Goal: Task Accomplishment & Management: Manage account settings

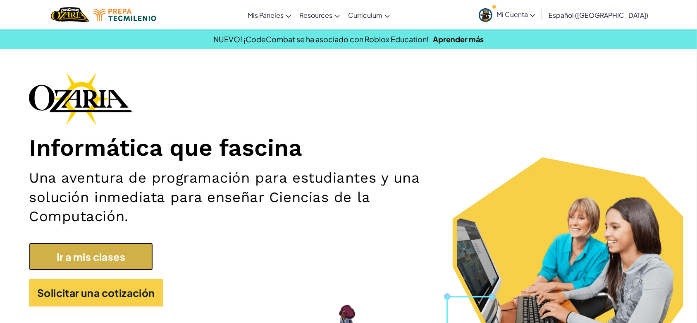
click at [97, 251] on link "Ir a mis clases" at bounding box center [91, 256] width 124 height 28
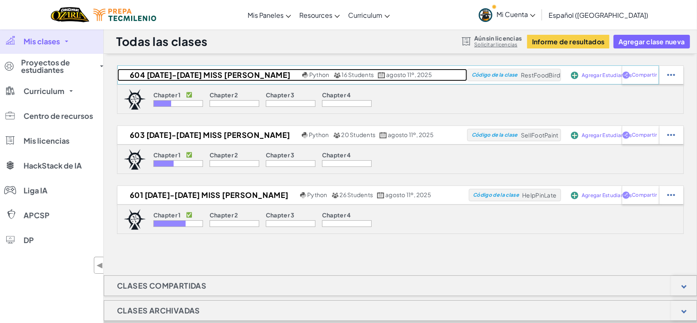
click at [136, 71] on h2 "604 AGOSTO-DICIEMBRE 2025 [PERSON_NAME]" at bounding box center [208, 75] width 183 height 12
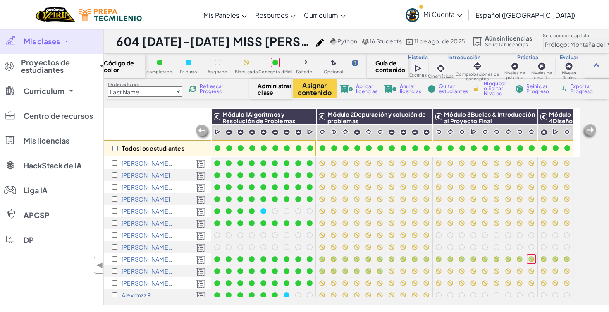
scroll to position [0, 1]
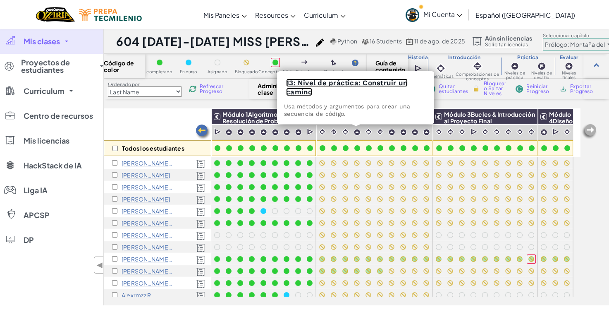
click at [350, 81] on link "13: Nivel de práctica: Construir un camino" at bounding box center [347, 87] width 122 height 17
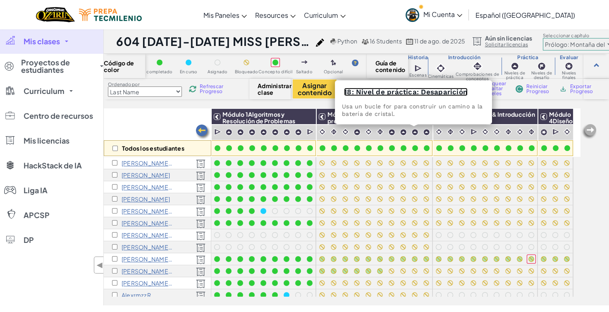
click at [391, 91] on link "18: Nivel de práctica: Desaparición" at bounding box center [406, 92] width 124 height 8
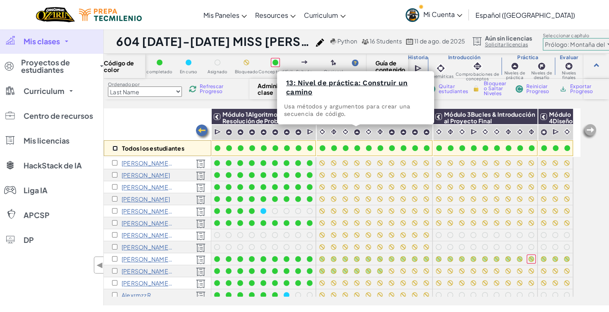
click at [112, 147] on input "checkbox" at bounding box center [114, 148] width 5 height 5
checkbox input "true"
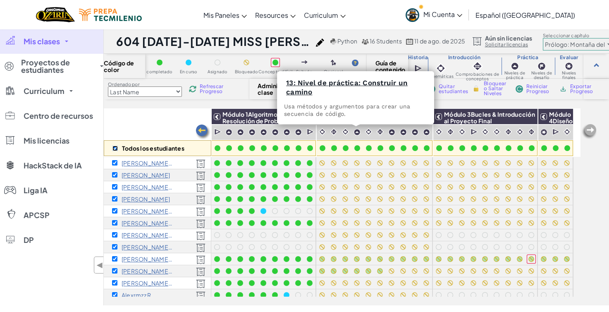
checkbox input "true"
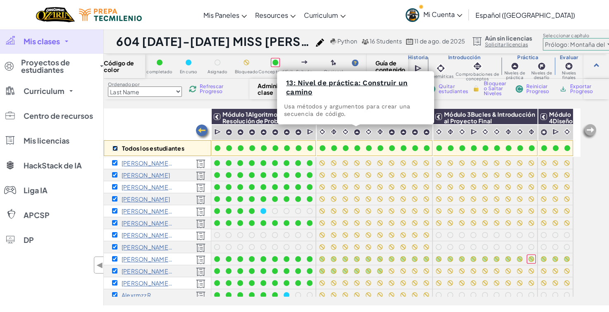
checkbox input "true"
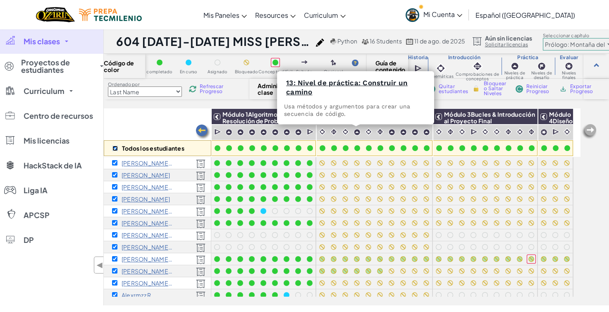
checkbox input "true"
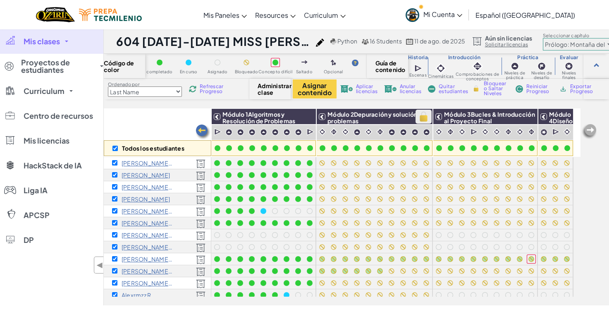
click at [417, 115] on img at bounding box center [423, 116] width 14 height 12
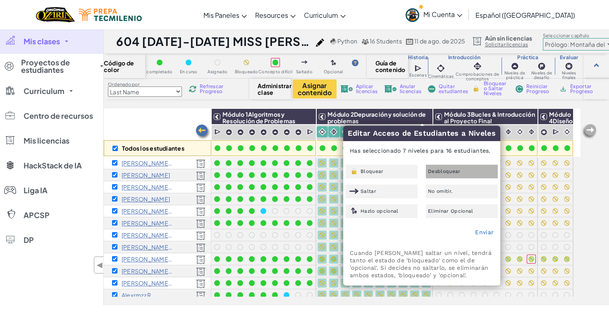
click at [441, 172] on span "Desbloquear" at bounding box center [444, 171] width 33 height 5
click at [482, 232] on link "Enviar" at bounding box center [484, 232] width 19 height 7
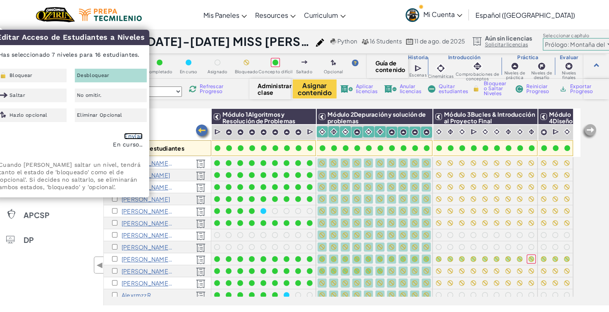
checkbox input "false"
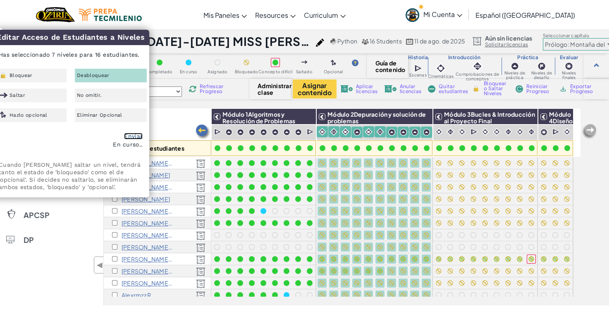
checkbox input "false"
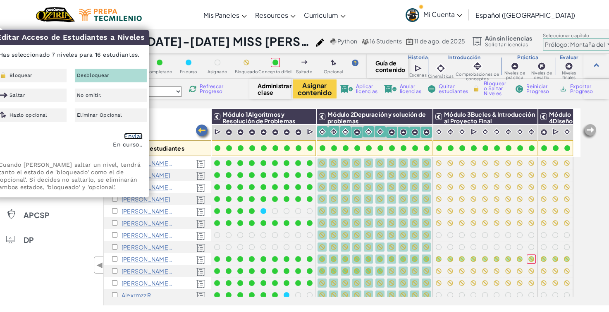
checkbox input "false"
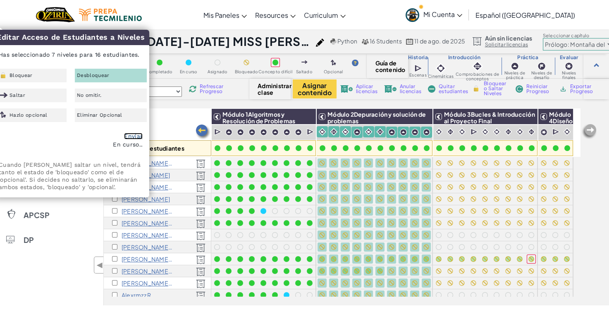
checkbox input "false"
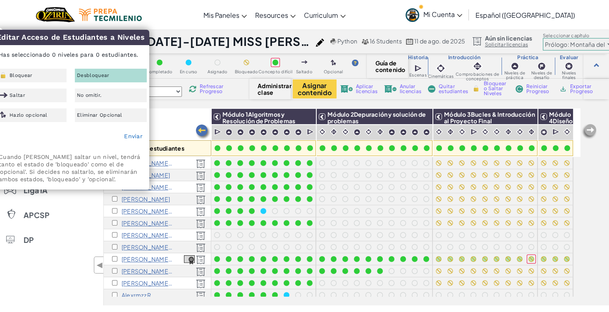
click at [176, 121] on div "Todos los estudiantes" at bounding box center [158, 132] width 108 height 48
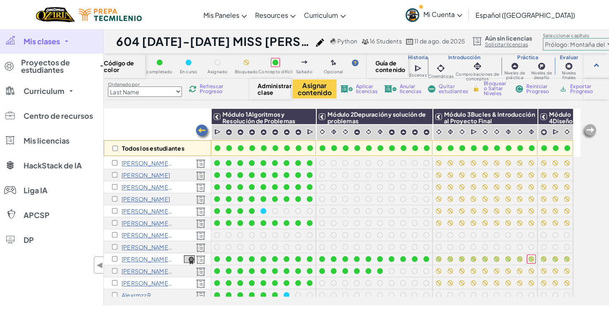
click at [118, 147] on div "Todos los estudiantes" at bounding box center [158, 148] width 108 height 16
click at [116, 147] on input "checkbox" at bounding box center [114, 148] width 5 height 5
checkbox input "true"
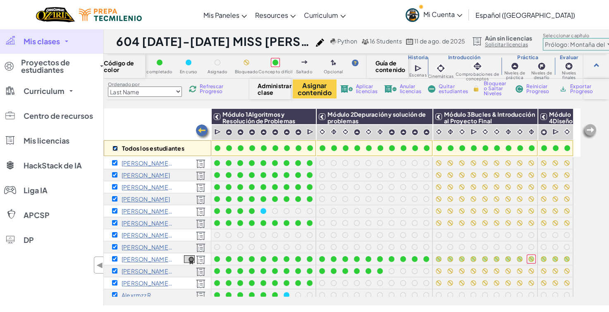
checkbox input "true"
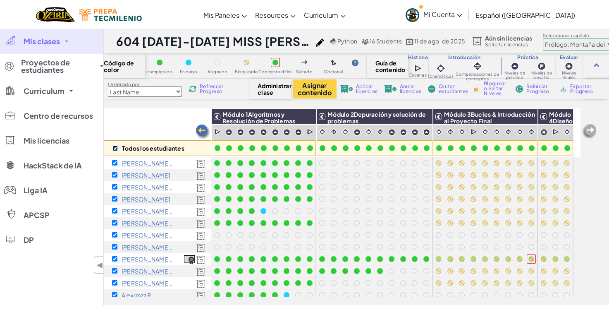
checkbox input "true"
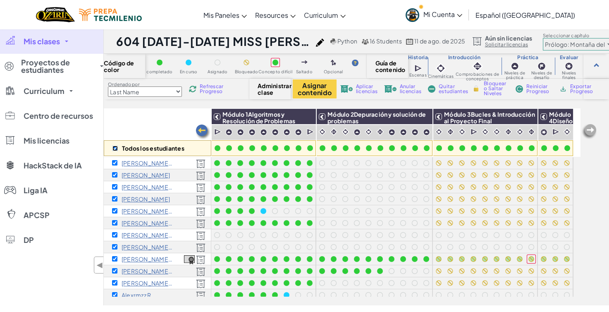
checkbox input "true"
click at [531, 115] on img at bounding box center [529, 116] width 14 height 12
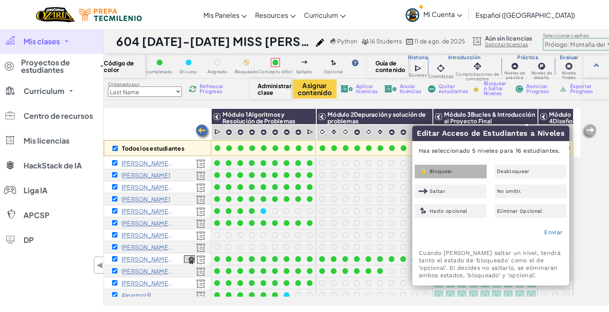
click at [467, 174] on div "Bloquear" at bounding box center [451, 172] width 72 height 14
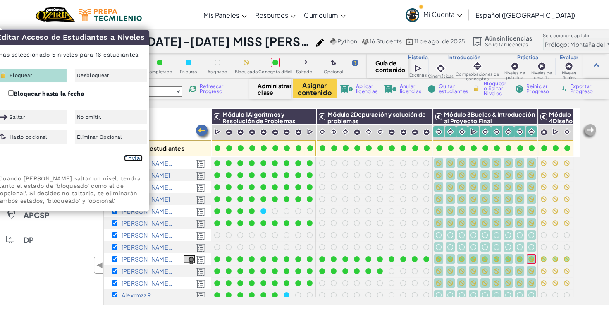
click at [129, 156] on link "Enviar" at bounding box center [133, 158] width 19 height 7
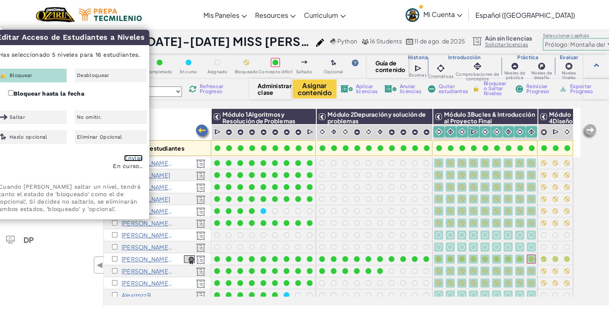
checkbox input "false"
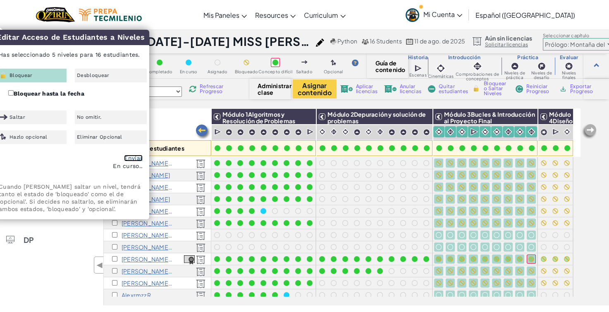
checkbox input "false"
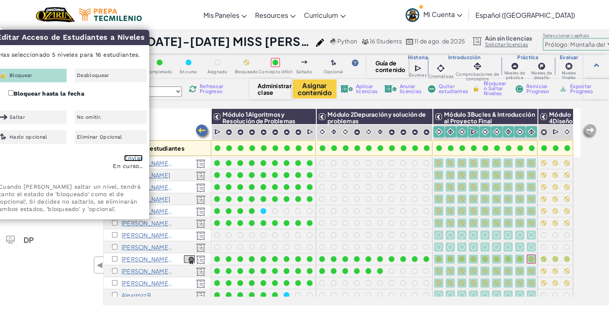
checkbox input "false"
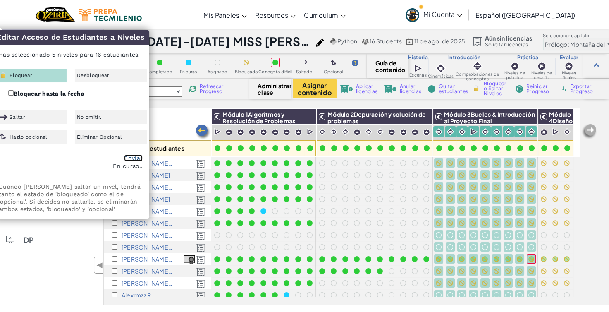
checkbox input "false"
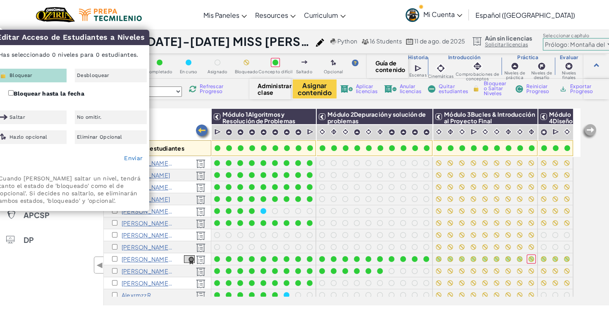
click at [179, 127] on div "Todos los estudiantes" at bounding box center [158, 132] width 108 height 48
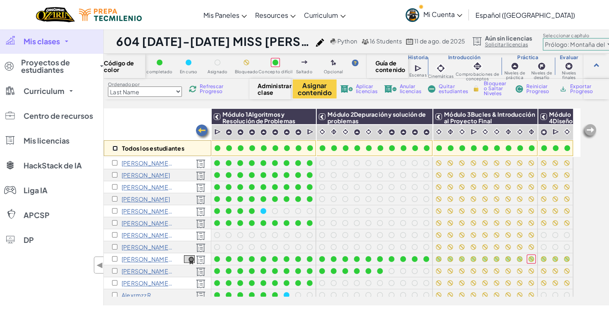
click at [114, 147] on input "checkbox" at bounding box center [114, 148] width 5 height 5
checkbox input "true"
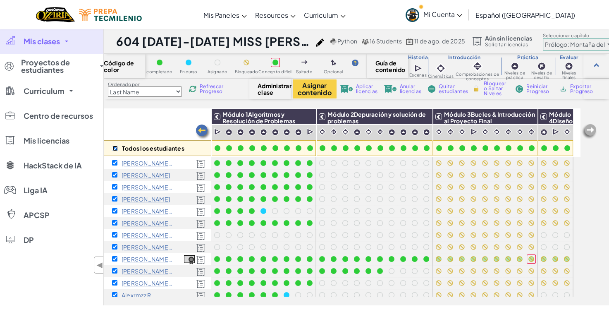
checkbox input "true"
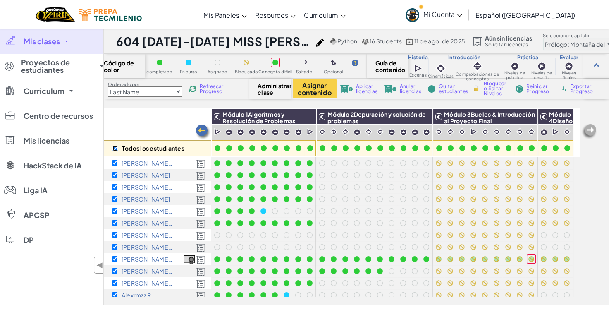
checkbox input "true"
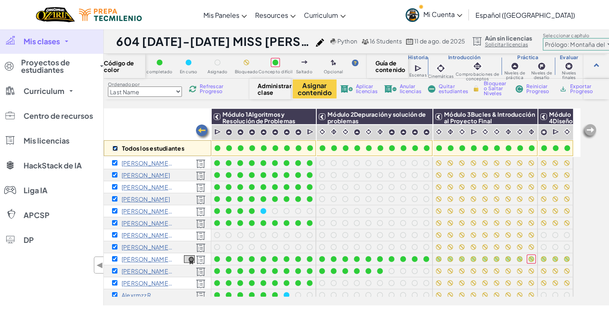
checkbox input "true"
click at [566, 115] on img at bounding box center [564, 116] width 14 height 12
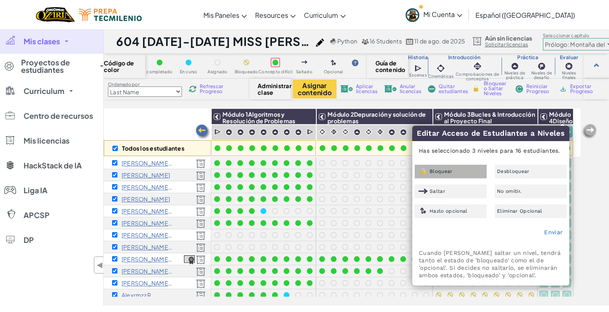
click at [463, 166] on div "Bloquear" at bounding box center [451, 172] width 72 height 14
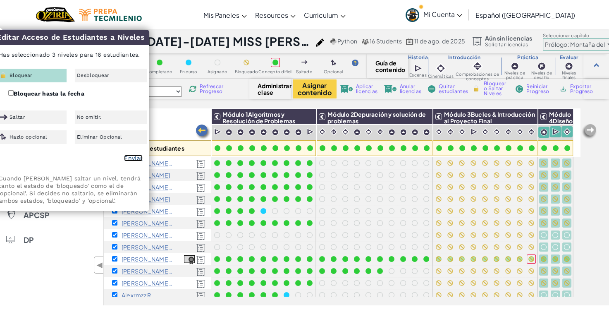
click at [129, 157] on link "Enviar" at bounding box center [133, 158] width 19 height 7
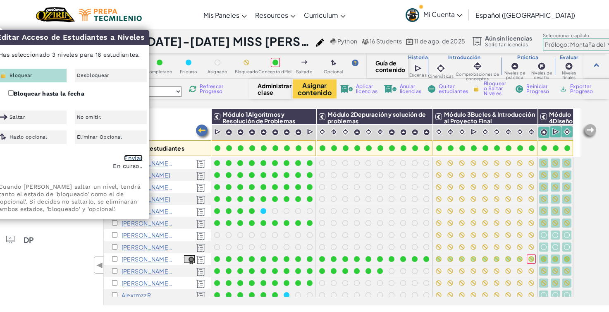
checkbox input "false"
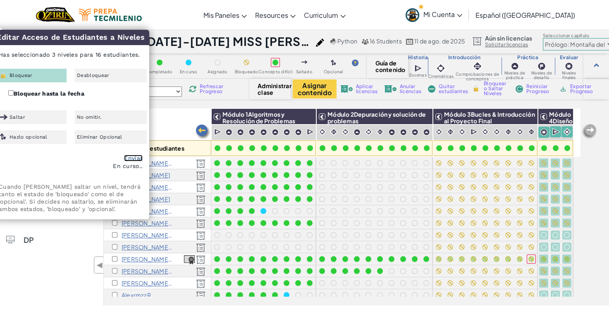
checkbox input "false"
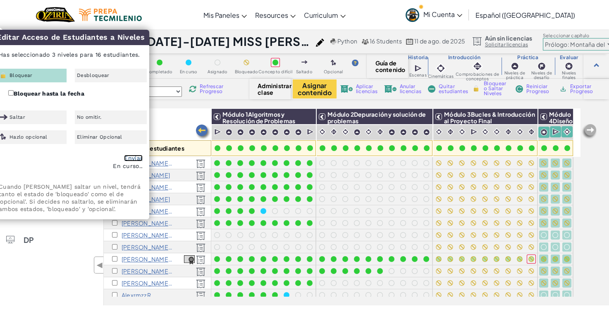
checkbox input "false"
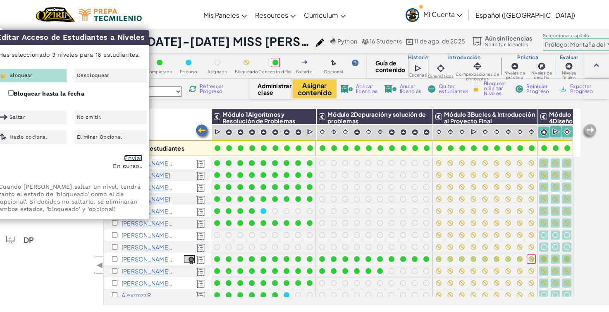
checkbox input "false"
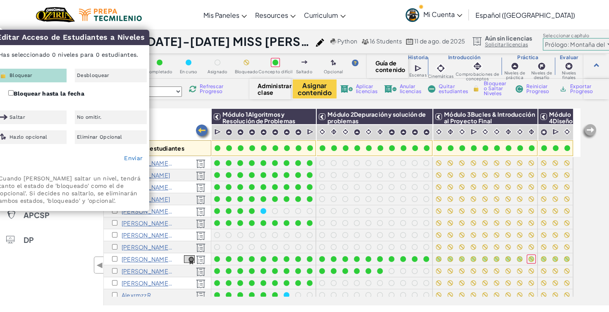
click at [168, 120] on div "Todos los estudiantes" at bounding box center [158, 132] width 108 height 48
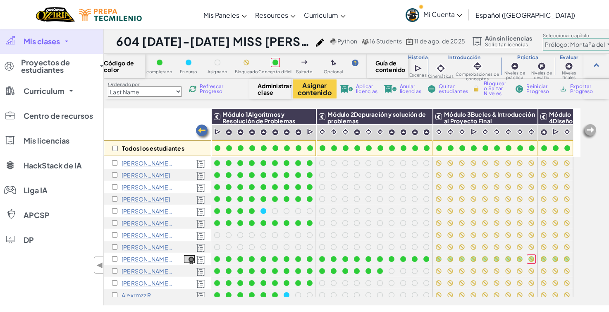
click at [122, 109] on div "Todos los estudiantes" at bounding box center [158, 132] width 108 height 48
click at [111, 147] on div "Todos los estudiantes" at bounding box center [158, 148] width 108 height 16
click at [114, 148] on input "checkbox" at bounding box center [114, 148] width 5 height 5
checkbox input "true"
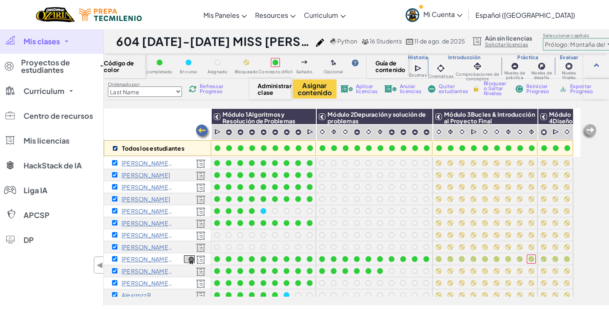
checkbox input "true"
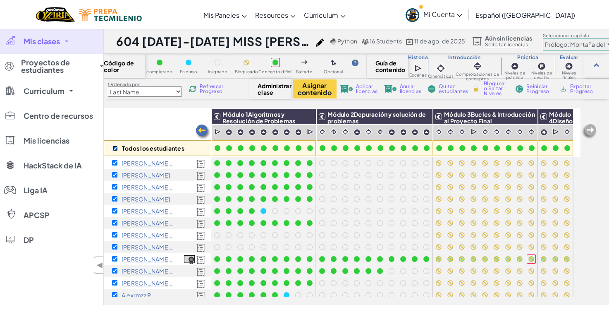
checkbox input "true"
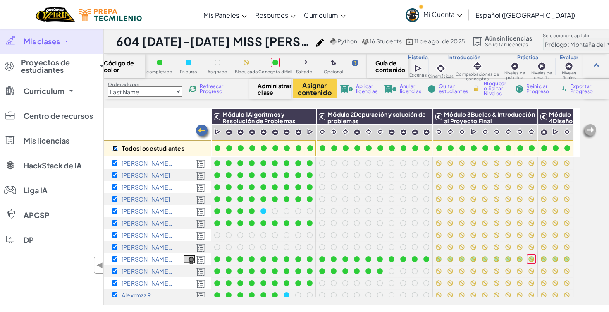
checkbox input "true"
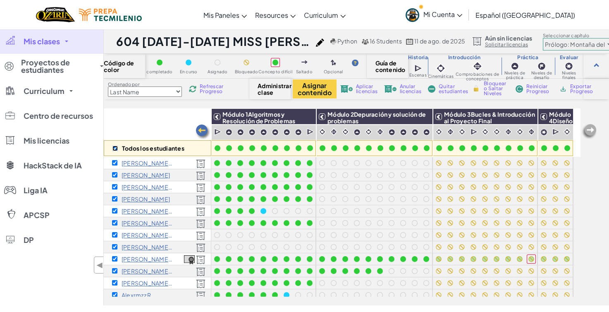
checkbox input "true"
click at [421, 113] on img at bounding box center [423, 116] width 14 height 12
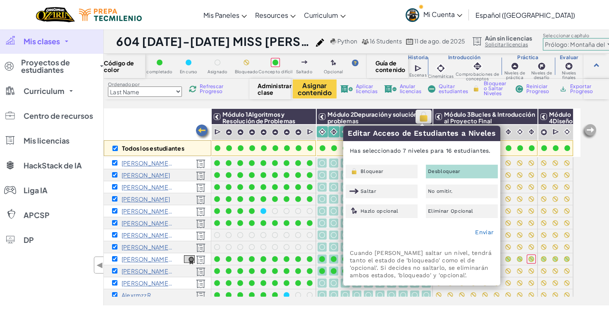
click at [421, 113] on img at bounding box center [423, 116] width 14 height 12
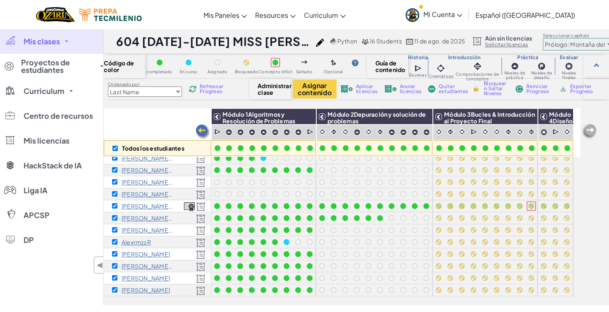
scroll to position [0, 1]
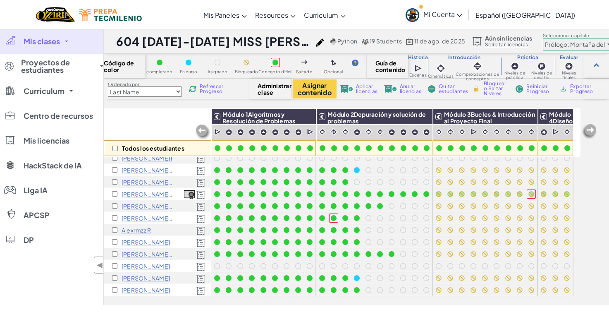
scroll to position [96, 1]
click at [115, 148] on input "checkbox" at bounding box center [114, 148] width 5 height 5
checkbox input "true"
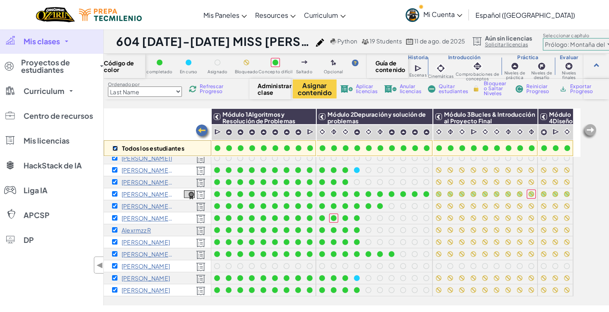
checkbox input "true"
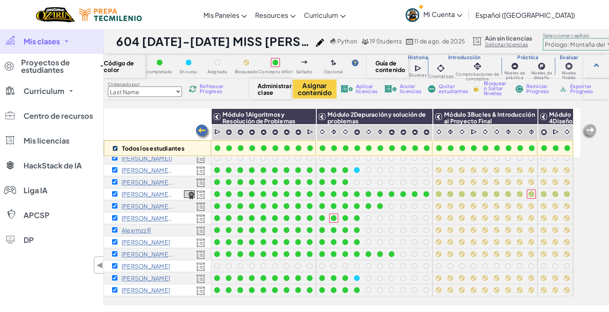
checkbox input "true"
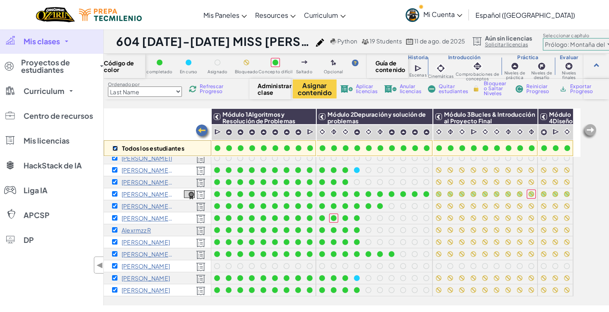
checkbox input "true"
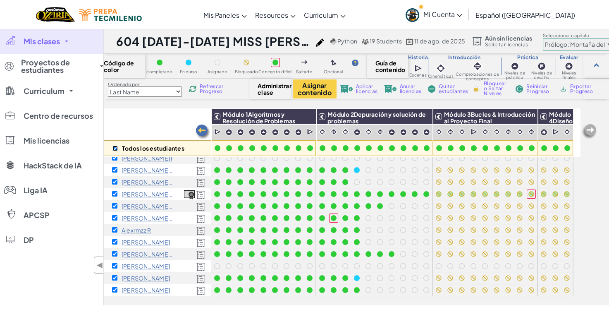
checkbox input "true"
click at [523, 114] on img at bounding box center [529, 116] width 14 height 12
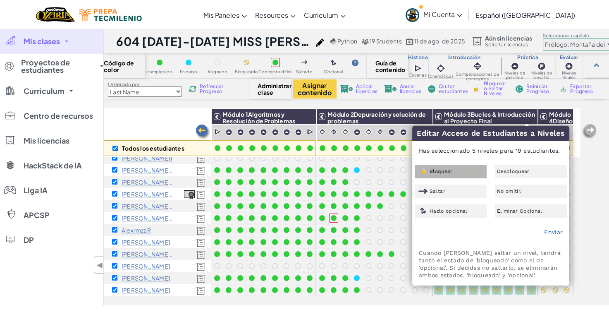
click at [467, 172] on div "Bloquear" at bounding box center [451, 172] width 72 height 14
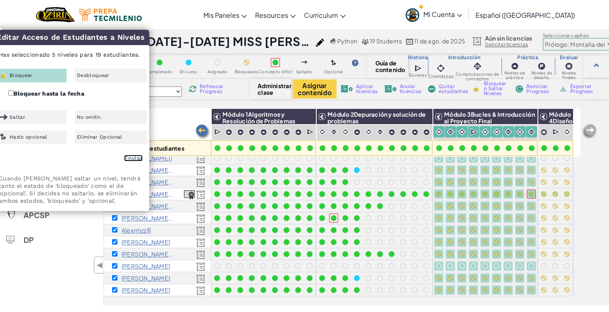
click at [136, 159] on link "Enviar" at bounding box center [133, 158] width 19 height 7
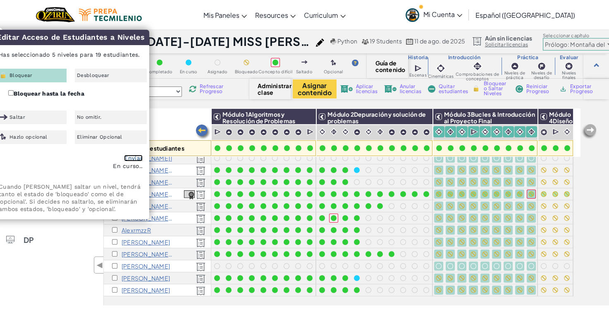
checkbox input "false"
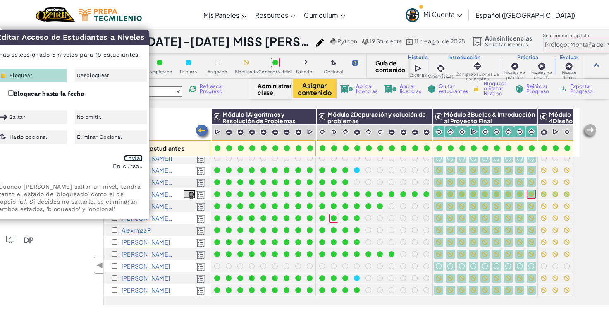
checkbox input "false"
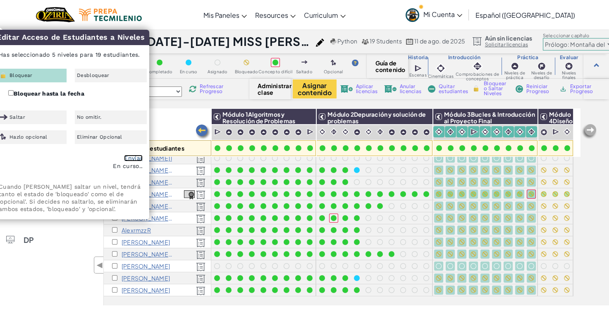
checkbox input "false"
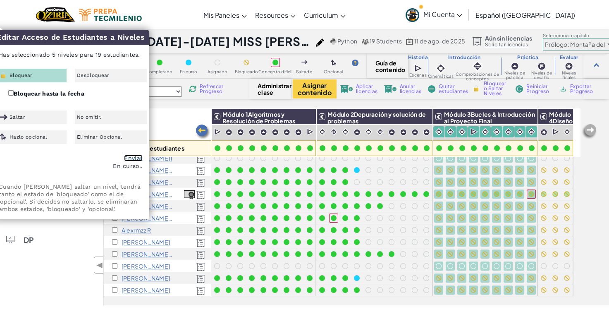
checkbox input "false"
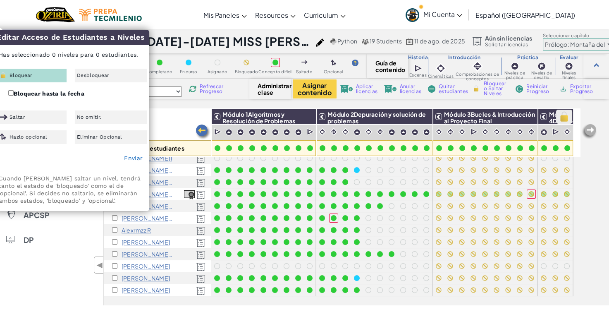
click at [564, 114] on img at bounding box center [564, 116] width 14 height 12
checkbox input "true"
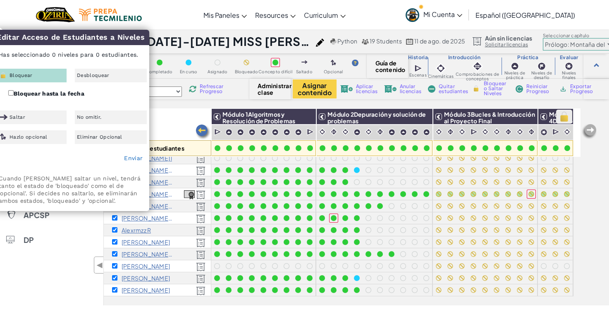
checkbox input "true"
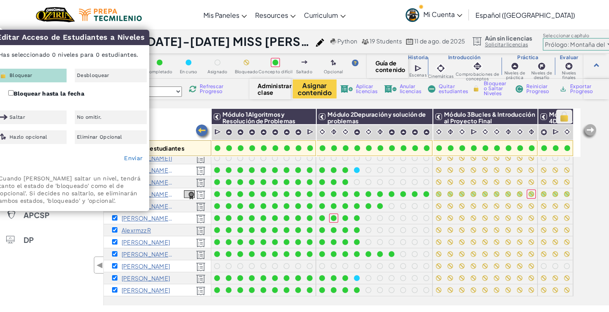
checkbox input "true"
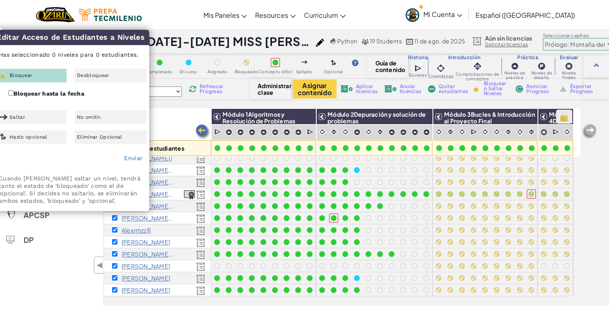
checkbox input "true"
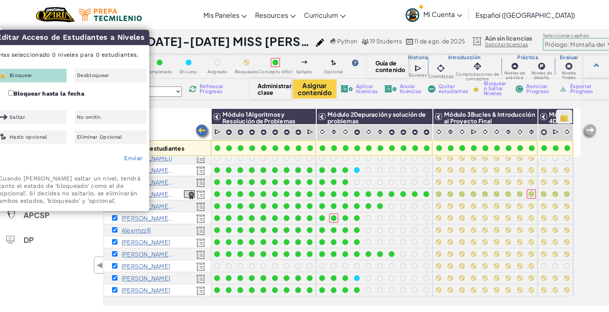
checkbox input "true"
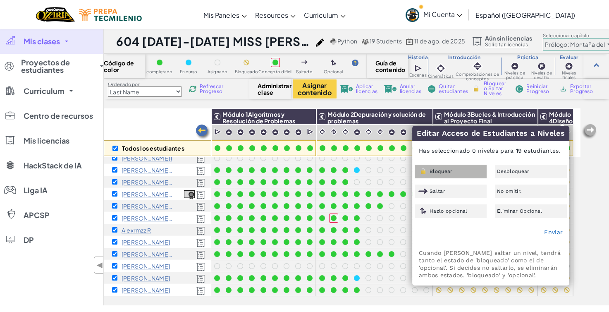
click at [448, 175] on div "Bloquear" at bounding box center [451, 172] width 72 height 14
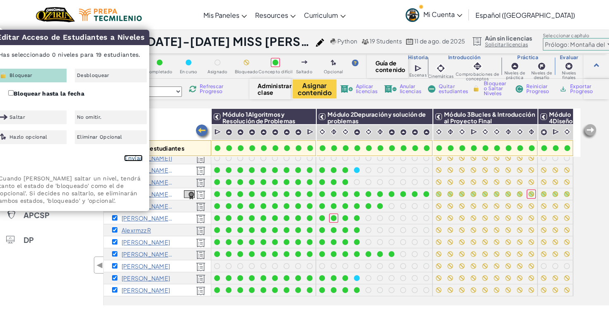
click at [130, 156] on link "Enviar" at bounding box center [133, 158] width 19 height 7
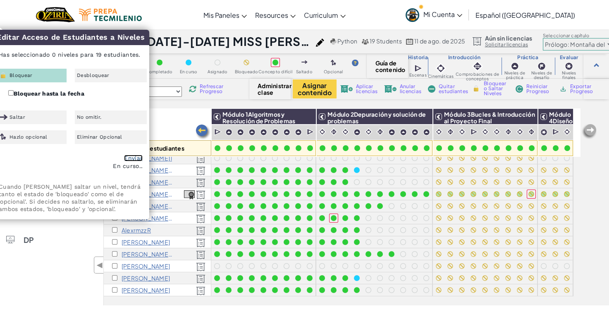
checkbox input "false"
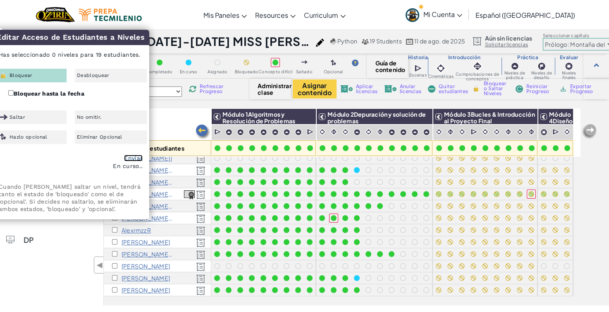
checkbox input "false"
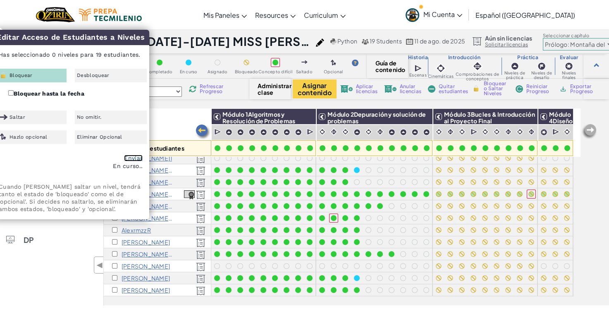
checkbox input "false"
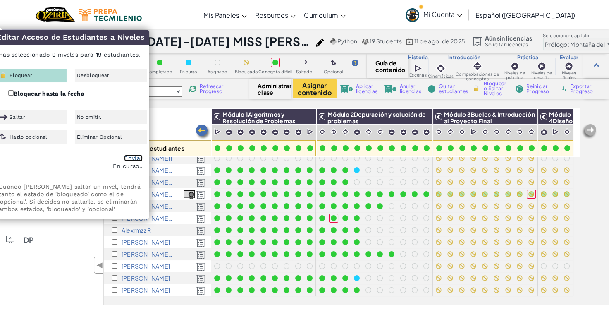
checkbox input "false"
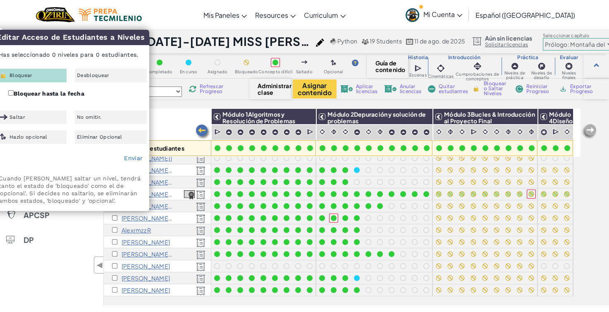
click at [181, 116] on div "Todos los estudiantes" at bounding box center [158, 132] width 108 height 48
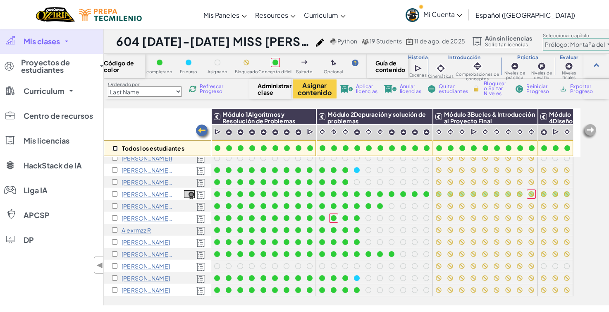
click at [117, 146] on input "checkbox" at bounding box center [114, 148] width 5 height 5
checkbox input "true"
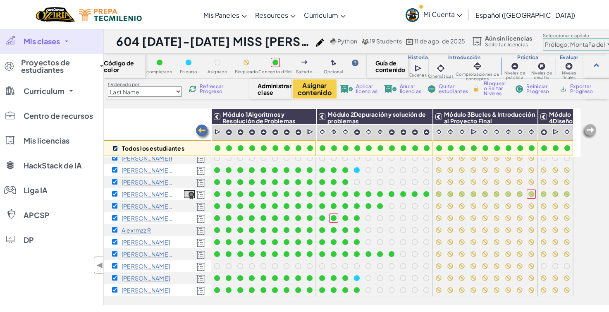
checkbox input "true"
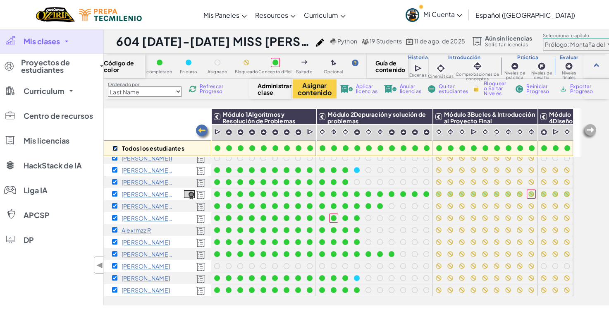
checkbox input "true"
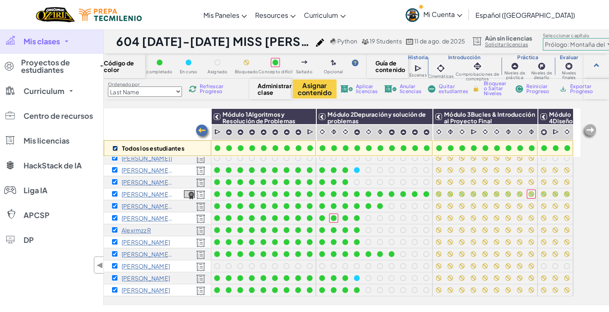
checkbox input "true"
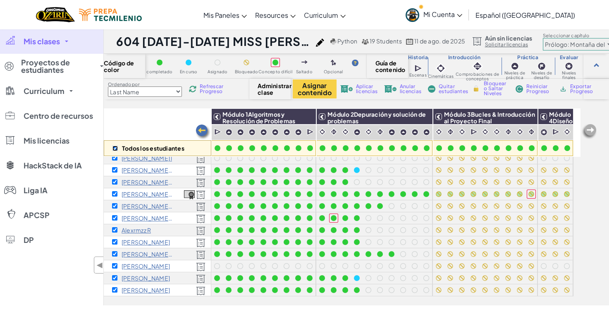
checkbox input "true"
click at [563, 118] on img at bounding box center [564, 116] width 14 height 12
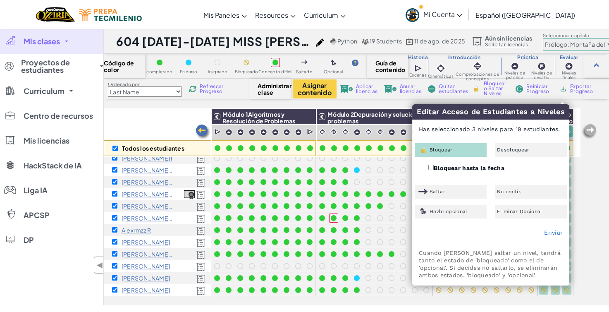
click at [471, 149] on div "Bloquear" at bounding box center [451, 150] width 72 height 14
click at [558, 233] on link "Enviar" at bounding box center [553, 232] width 19 height 7
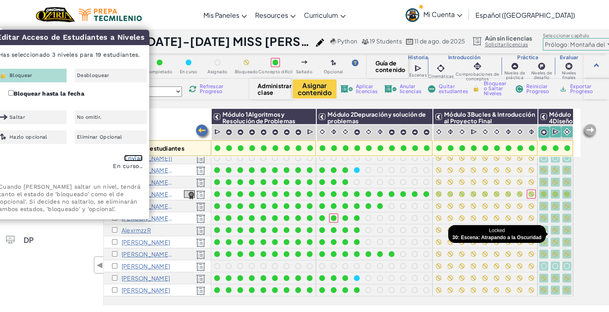
checkbox input "false"
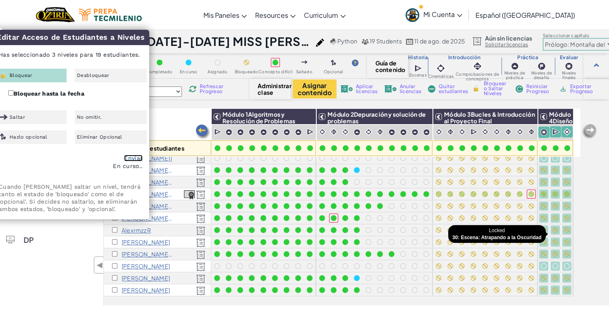
checkbox input "false"
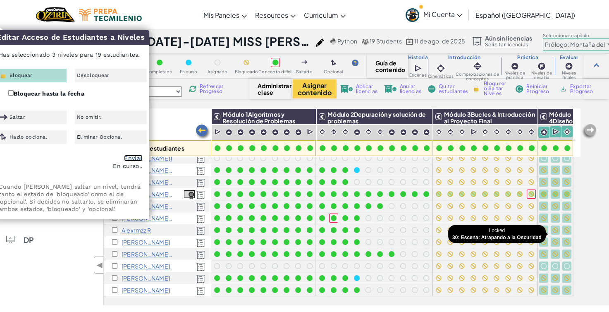
checkbox input "false"
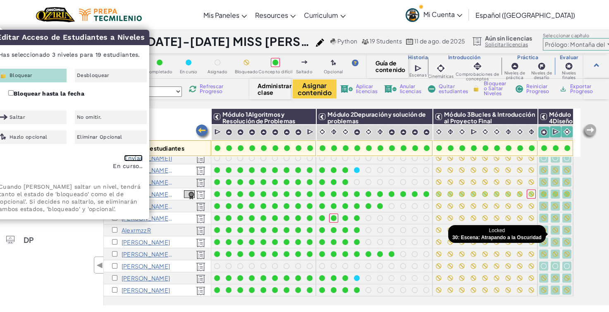
checkbox input "false"
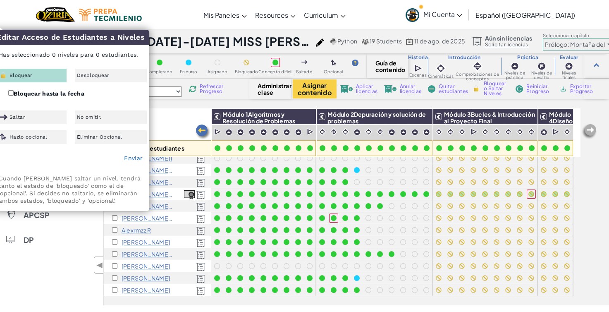
click at [160, 137] on div "Todos los estudiantes" at bounding box center [158, 132] width 108 height 48
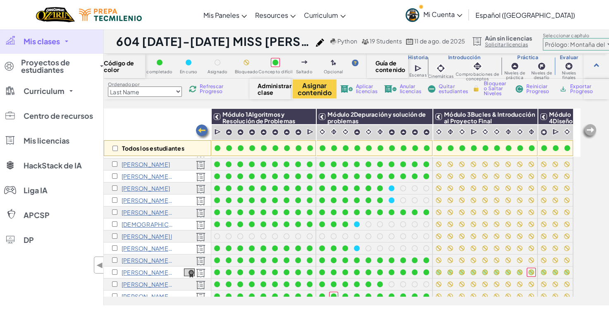
scroll to position [0, 1]
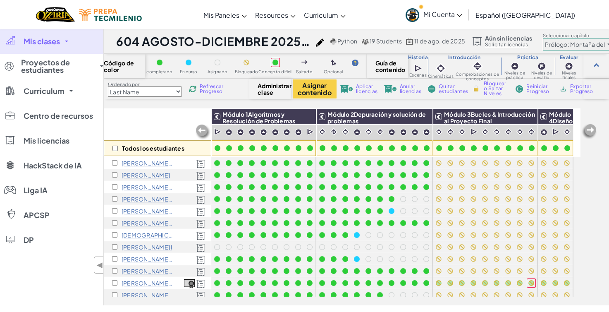
click at [462, 16] on span "Mi Cuenta" at bounding box center [443, 14] width 39 height 9
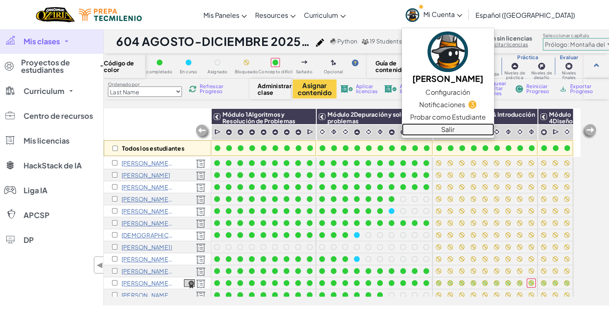
click at [474, 131] on link "Salir" at bounding box center [448, 129] width 92 height 12
